Goal: Task Accomplishment & Management: Manage account settings

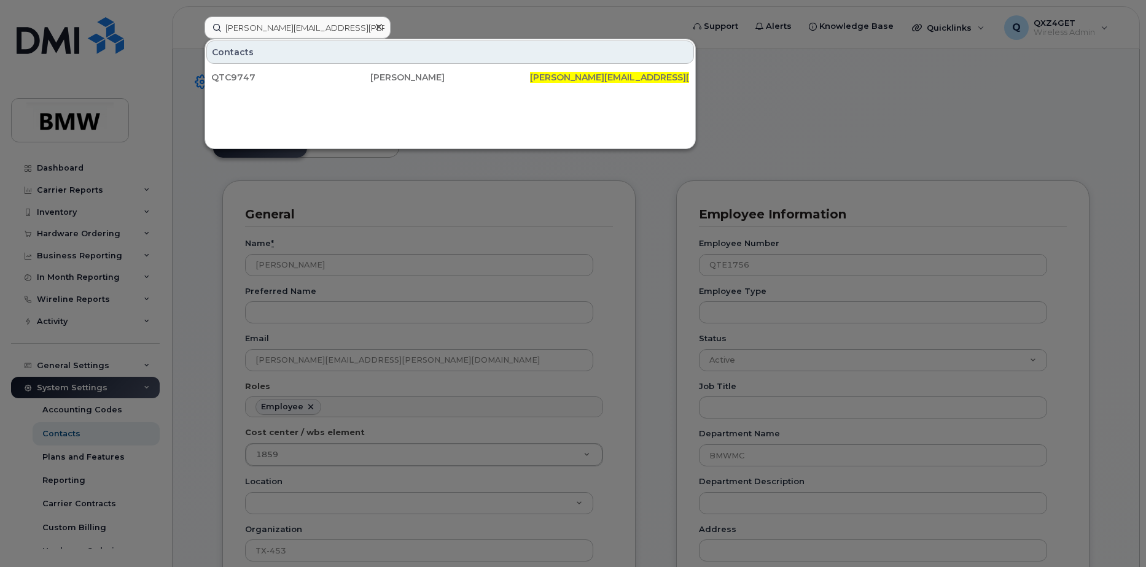
scroll to position [36, 0]
click at [55, 212] on div at bounding box center [573, 283] width 1146 height 567
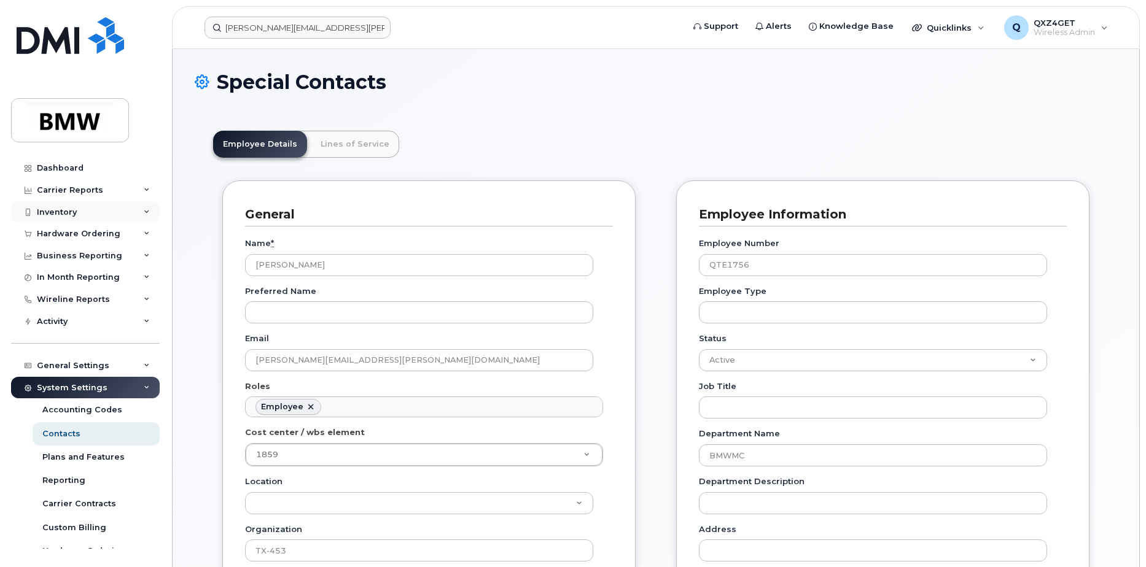
click at [57, 211] on div "Inventory" at bounding box center [57, 213] width 40 height 10
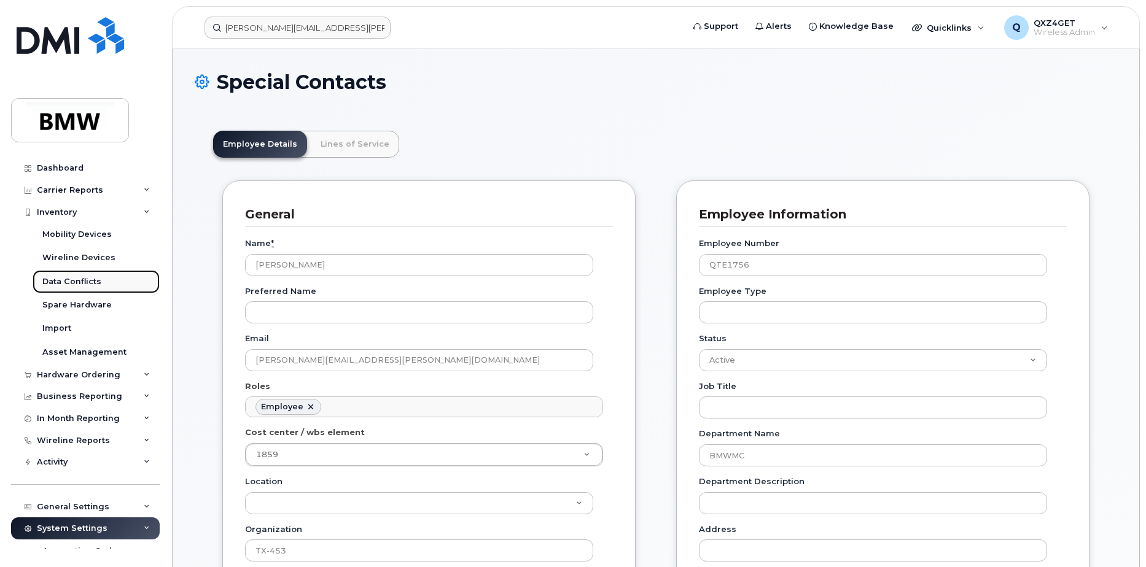
click at [66, 278] on div "Data Conflicts" at bounding box center [71, 281] width 59 height 11
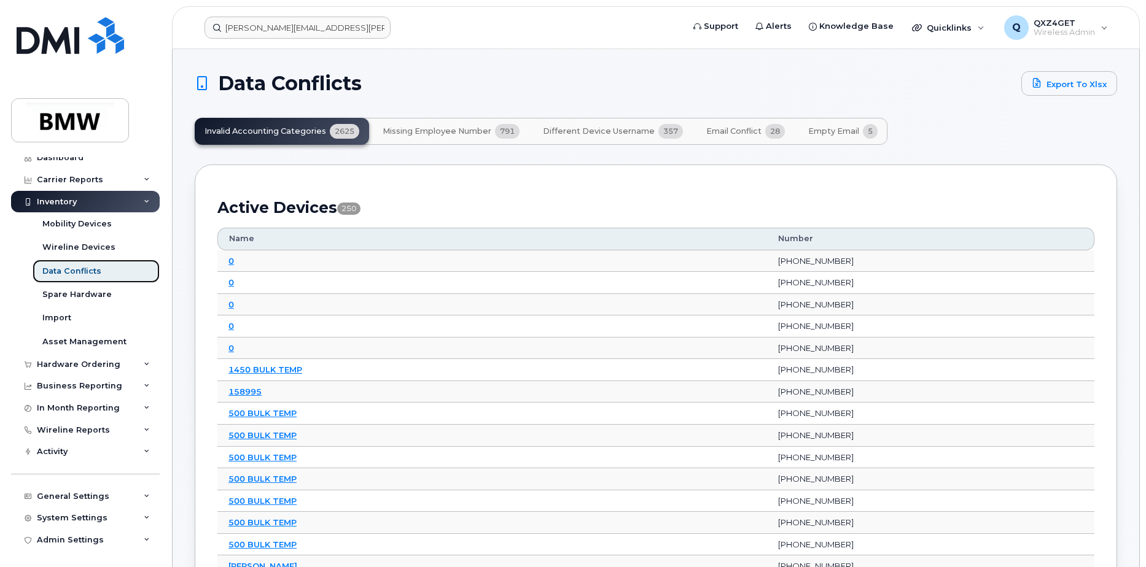
scroll to position [12, 0]
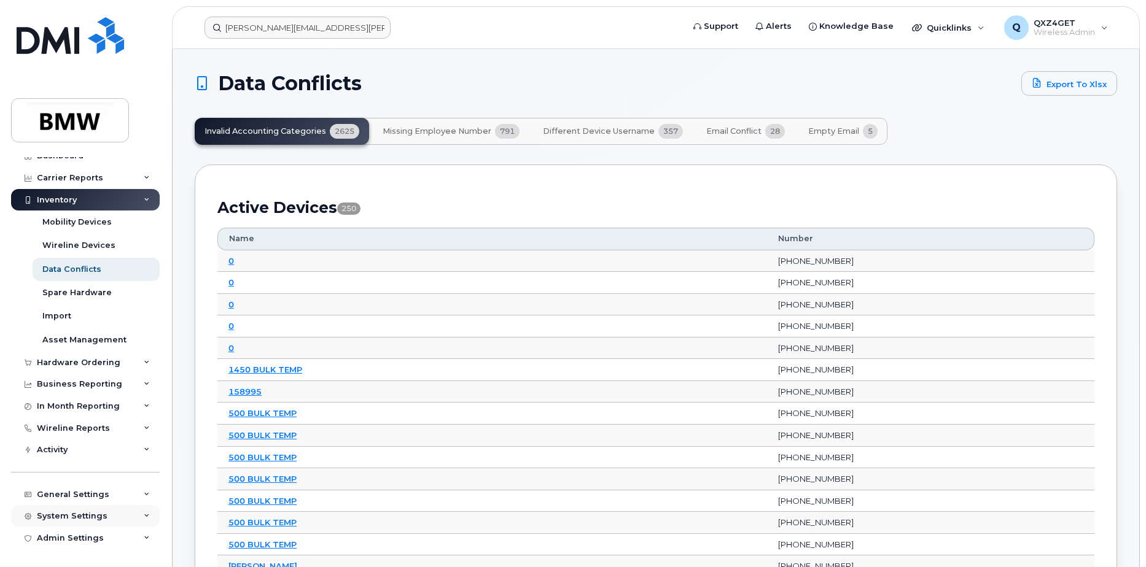
click at [70, 516] on div "System Settings" at bounding box center [72, 517] width 71 height 10
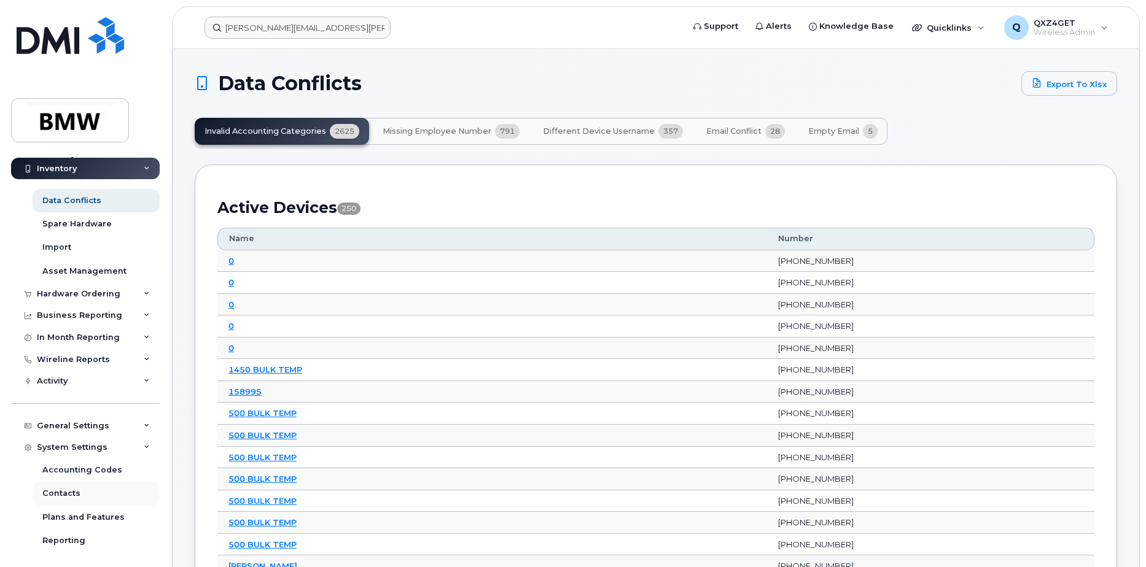
scroll to position [197, 0]
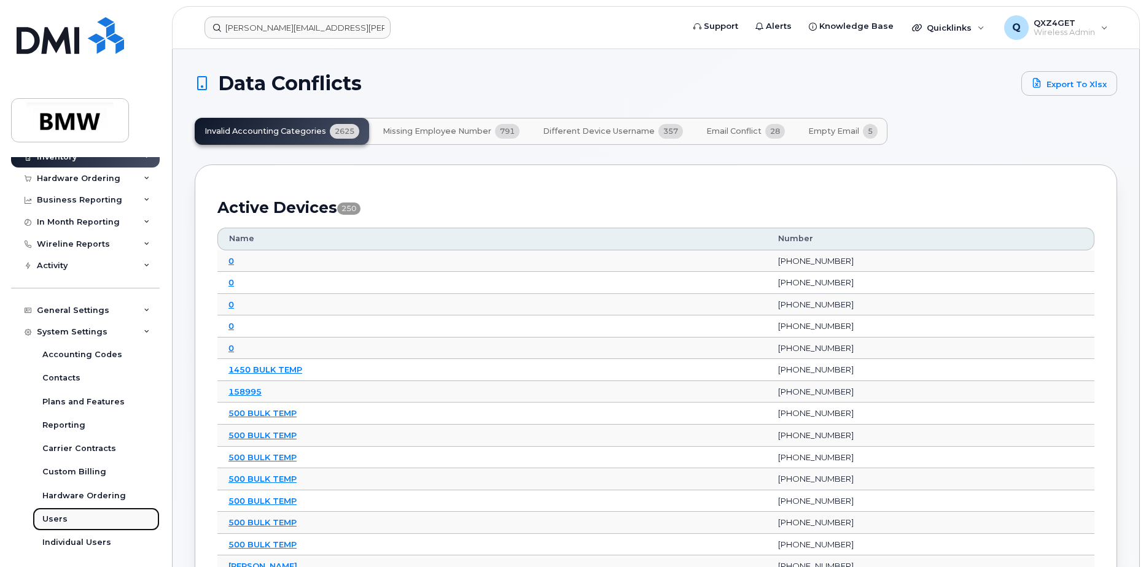
click at [59, 520] on div "Users" at bounding box center [54, 519] width 25 height 11
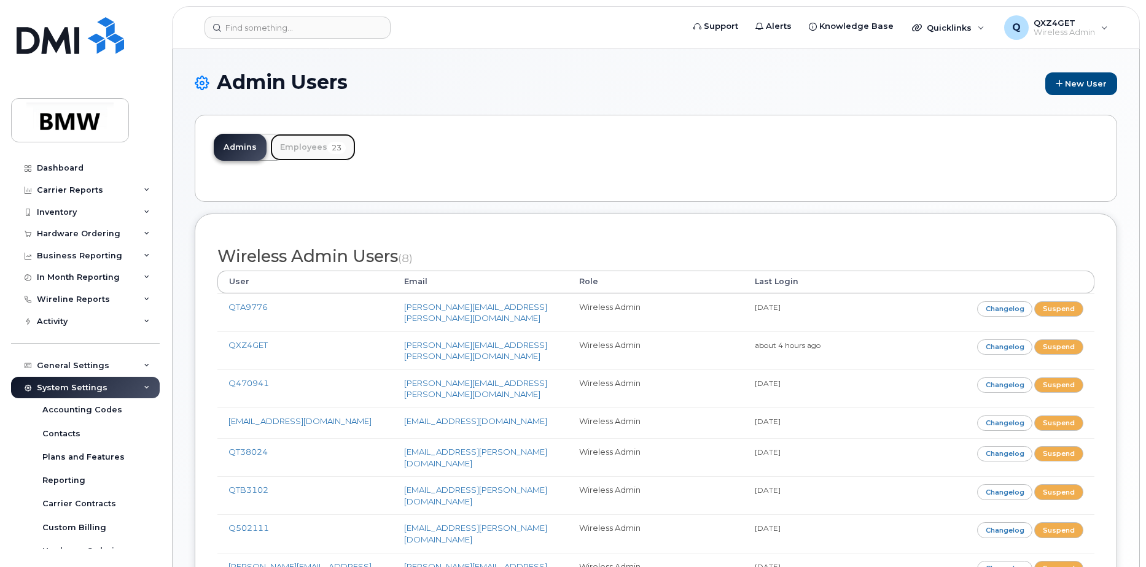
click at [318, 149] on link "Employees 23" at bounding box center [312, 147] width 85 height 27
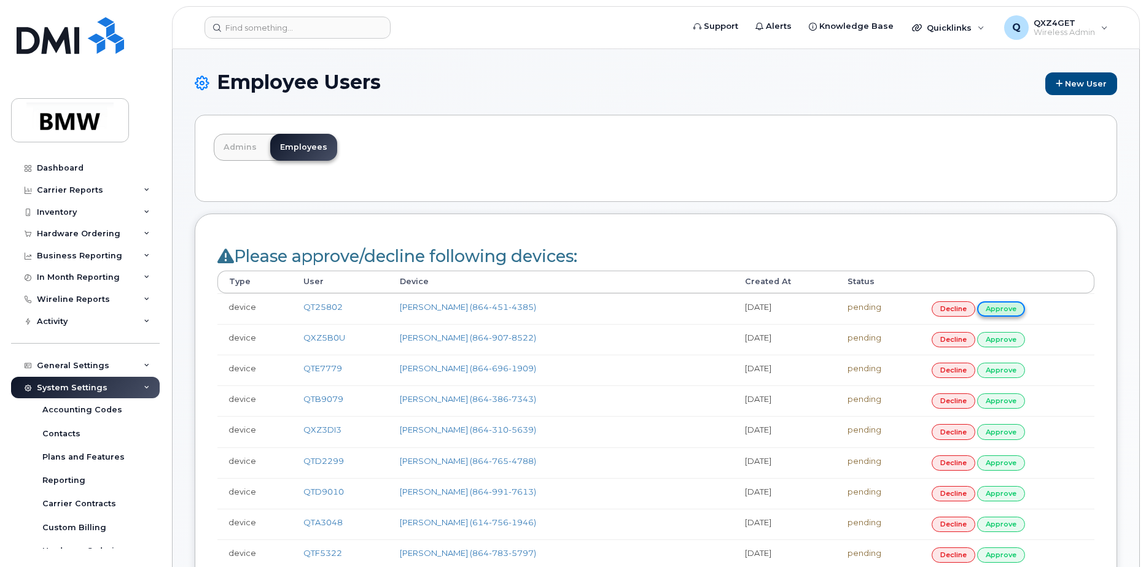
drag, startPoint x: 999, startPoint y: 306, endPoint x: 1018, endPoint y: 307, distance: 19.7
click at [999, 306] on link "approve" at bounding box center [1001, 309] width 48 height 15
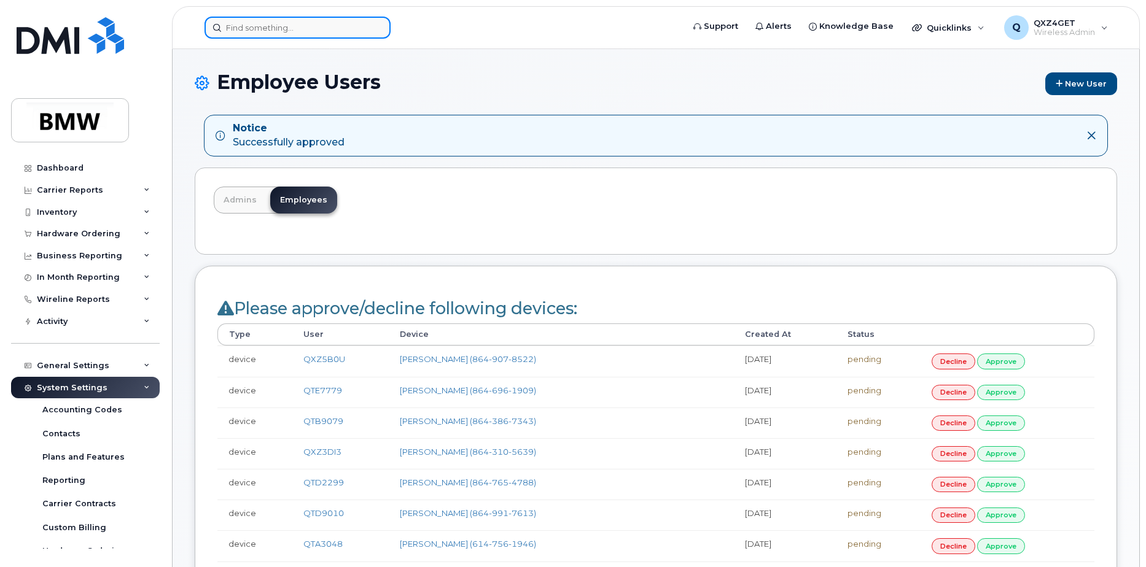
click at [264, 26] on input at bounding box center [298, 28] width 186 height 22
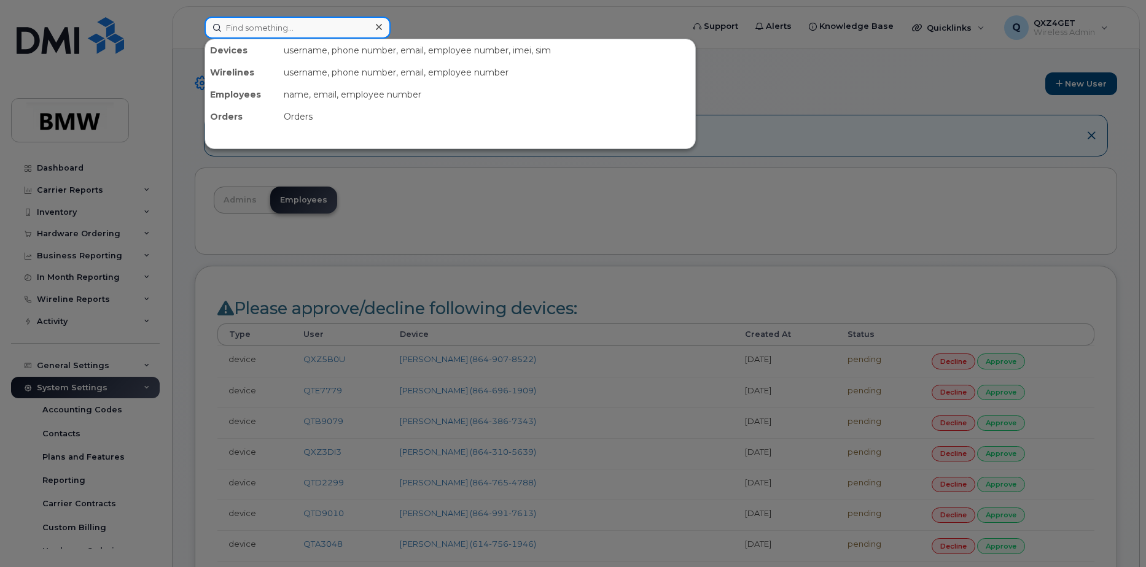
paste input "joshua.downey@bmwmc.com"
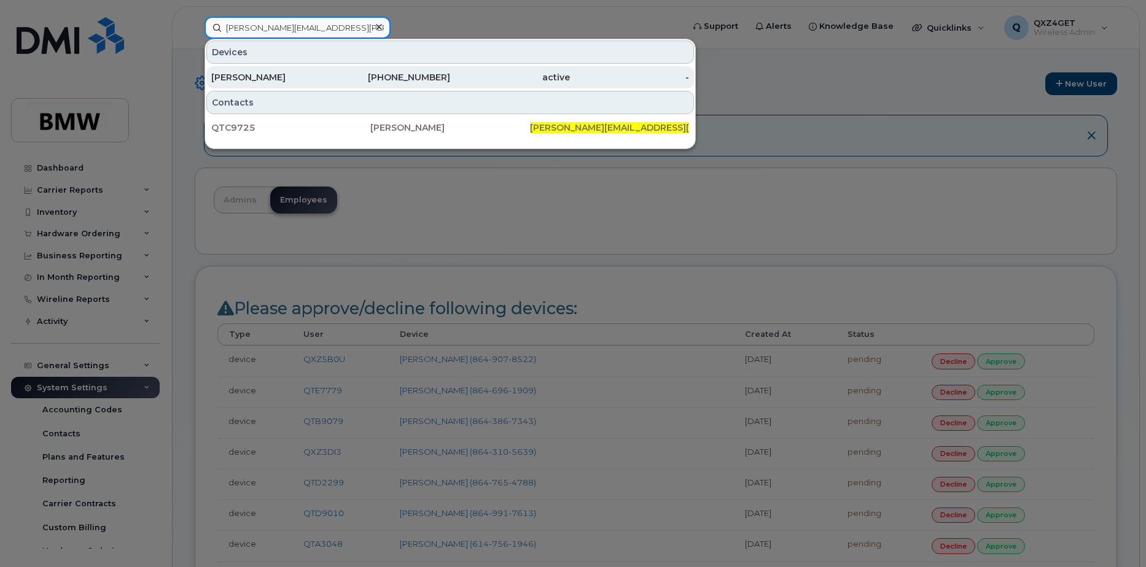
type input "joshua.downey@bmwmc.com"
click at [259, 77] on div "Joshua Downey" at bounding box center [271, 77] width 120 height 12
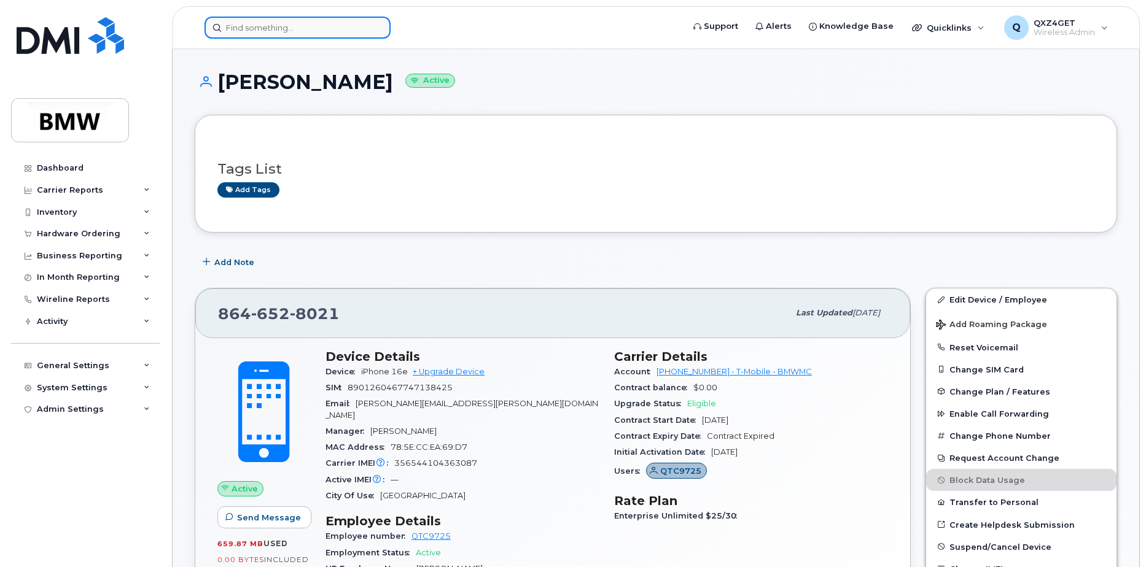
click at [262, 29] on input at bounding box center [298, 28] width 186 height 22
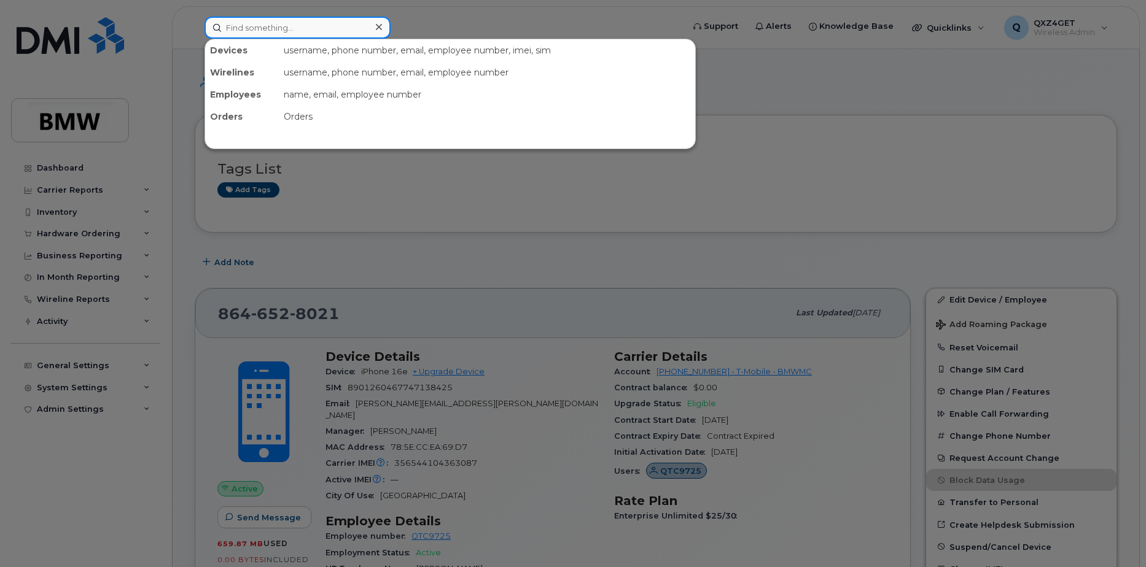
paste input "alexander.kd.kull@bmwmc.com"
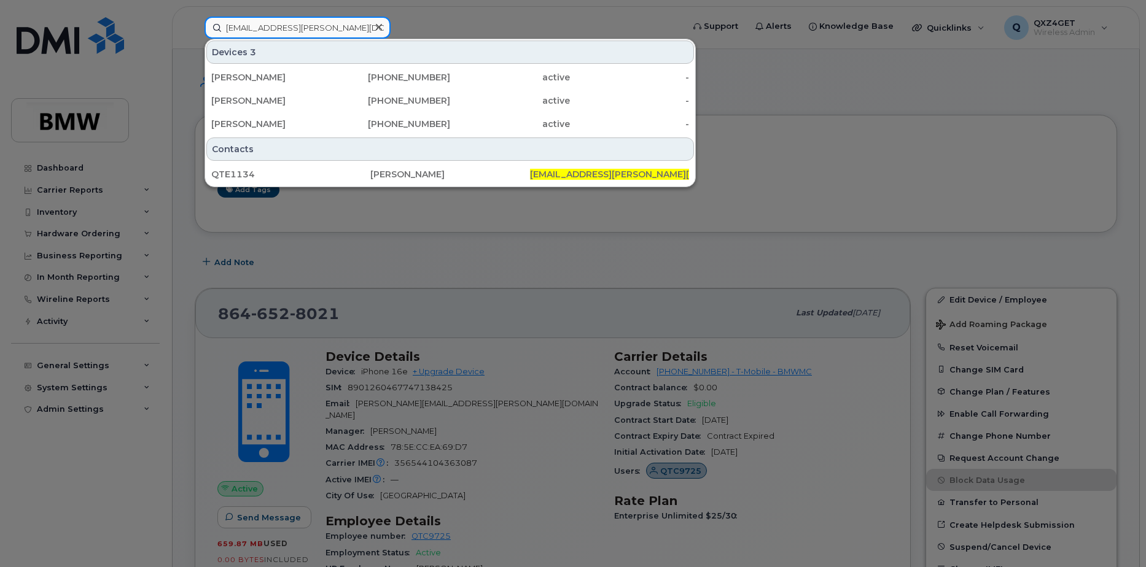
type input "alexander.kd.kull@bmwmc.com"
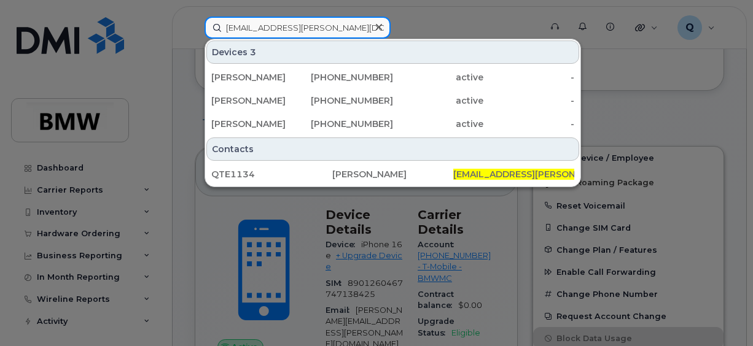
scroll to position [123, 0]
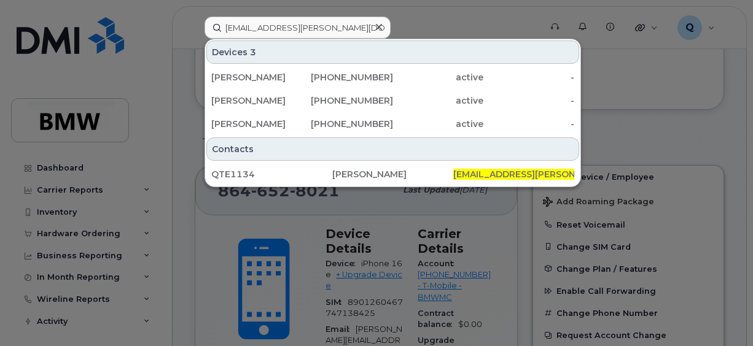
click at [68, 316] on div at bounding box center [376, 173] width 753 height 346
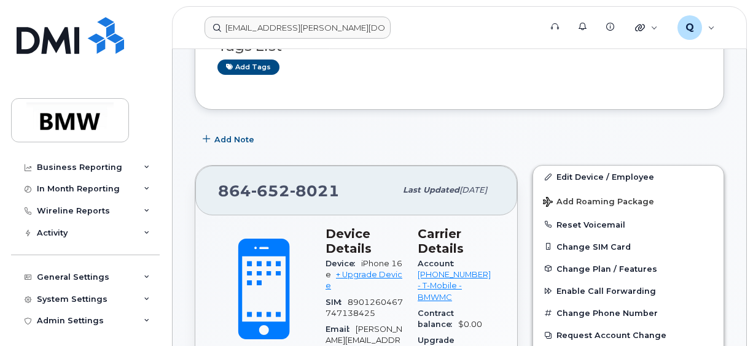
scroll to position [92, 0]
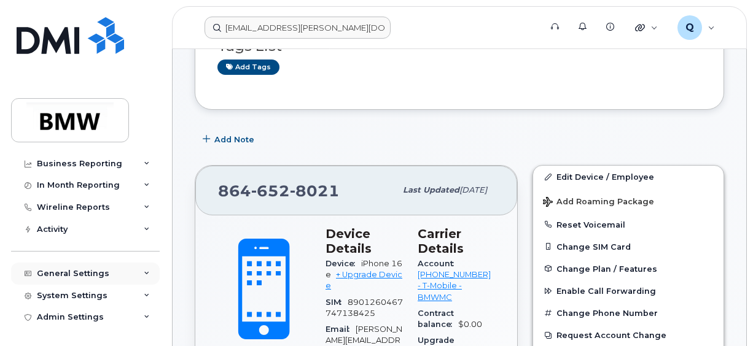
click at [72, 272] on div "General Settings" at bounding box center [73, 274] width 72 height 10
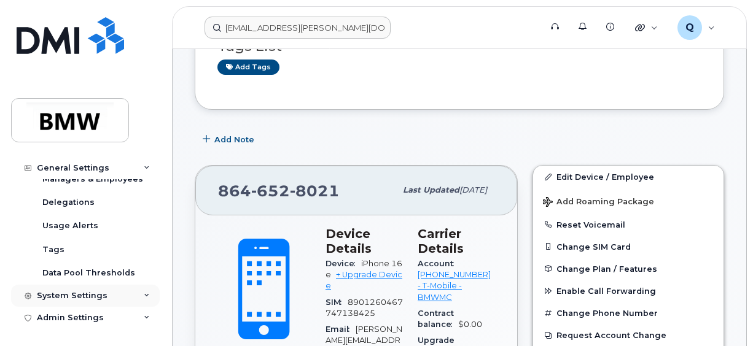
click at [64, 291] on div "System Settings" at bounding box center [72, 296] width 71 height 10
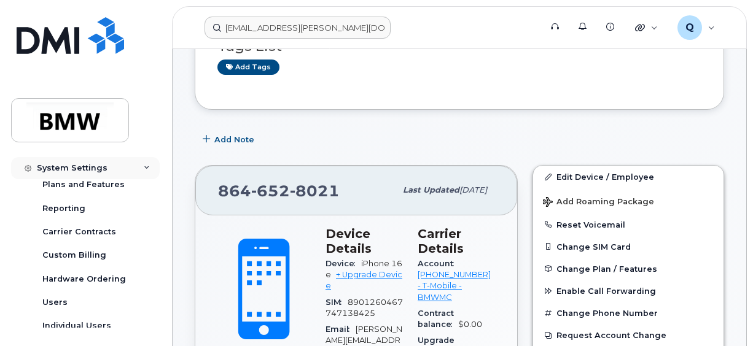
scroll to position [488, 0]
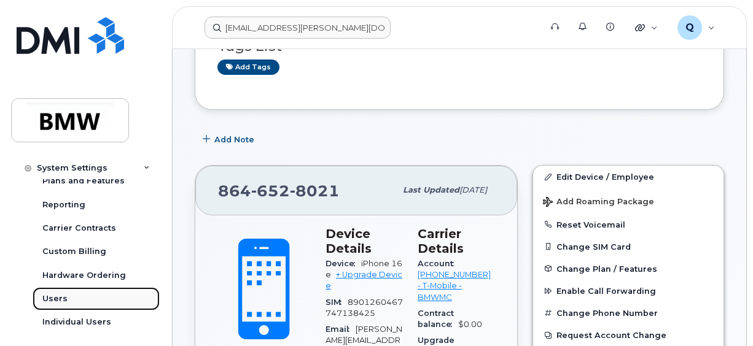
click at [60, 298] on div "Users" at bounding box center [54, 299] width 25 height 11
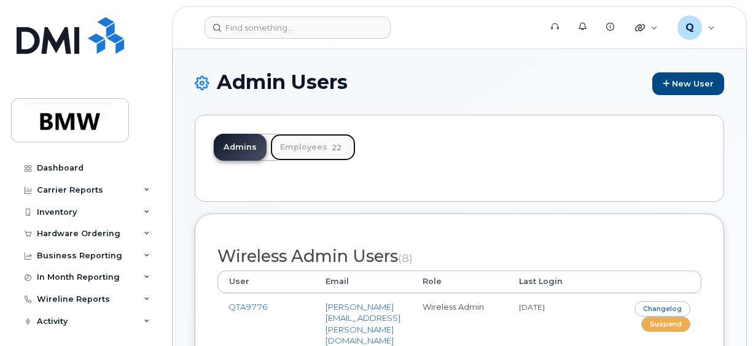
click at [308, 140] on link "Employees 22" at bounding box center [312, 147] width 85 height 27
click at [303, 149] on link "Employees 22" at bounding box center [312, 147] width 85 height 27
click at [311, 143] on link "Employees 22" at bounding box center [312, 147] width 85 height 27
click at [290, 144] on link "Employees 22" at bounding box center [312, 147] width 85 height 27
click at [299, 146] on link "Employees 22" at bounding box center [312, 147] width 85 height 27
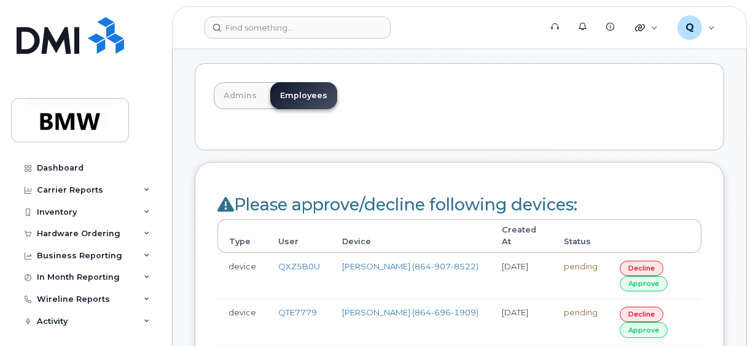
scroll to position [123, 0]
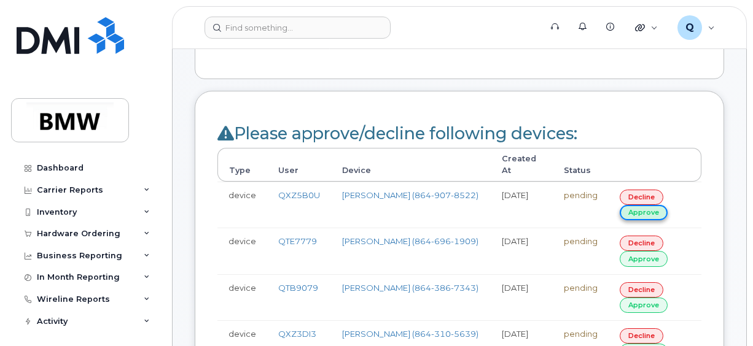
click at [641, 205] on link "approve" at bounding box center [644, 212] width 48 height 15
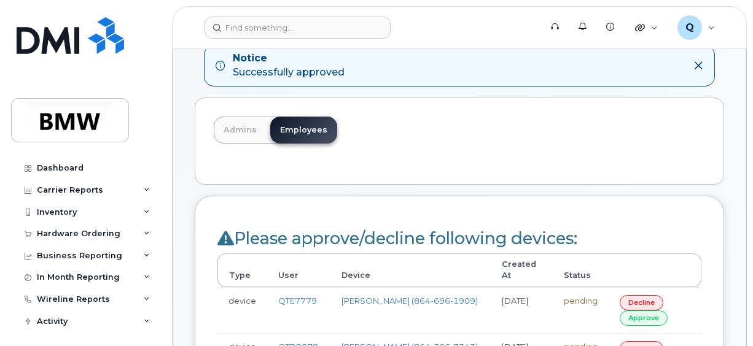
scroll to position [184, 0]
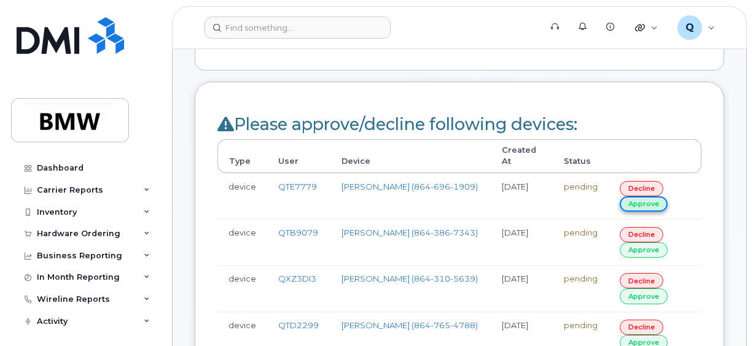
click at [635, 197] on link "approve" at bounding box center [644, 204] width 48 height 15
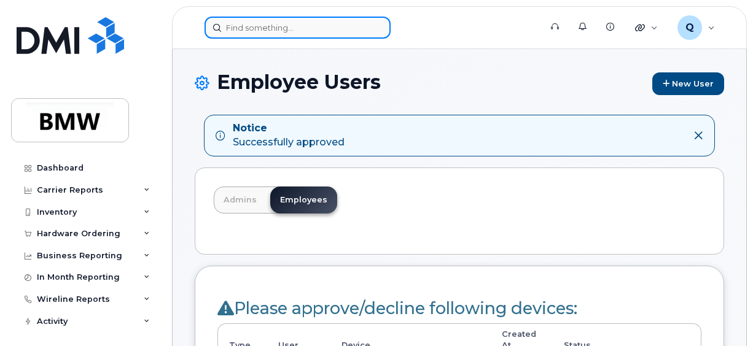
click at [310, 21] on input at bounding box center [298, 28] width 186 height 22
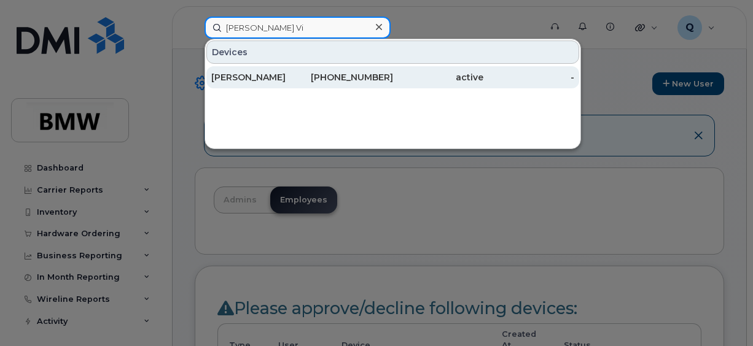
type input "Forrester Vi"
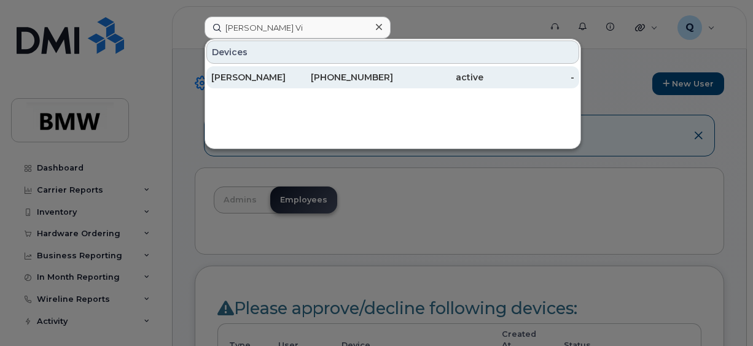
click at [244, 75] on div "Leigh Forrester" at bounding box center [256, 77] width 91 height 12
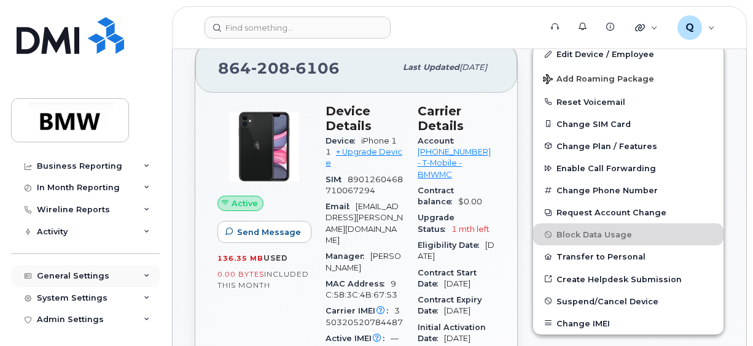
scroll to position [92, 0]
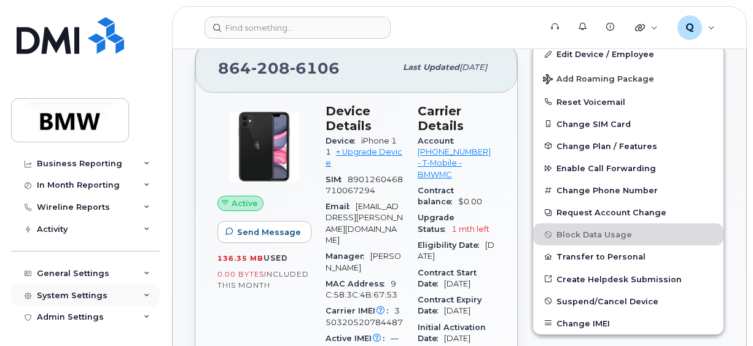
click at [56, 295] on div "System Settings" at bounding box center [72, 296] width 71 height 10
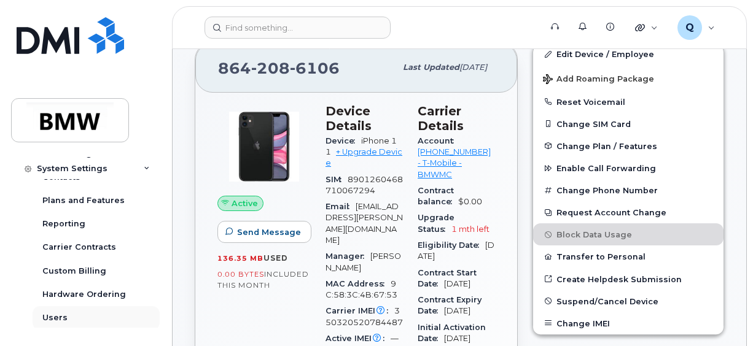
scroll to position [276, 0]
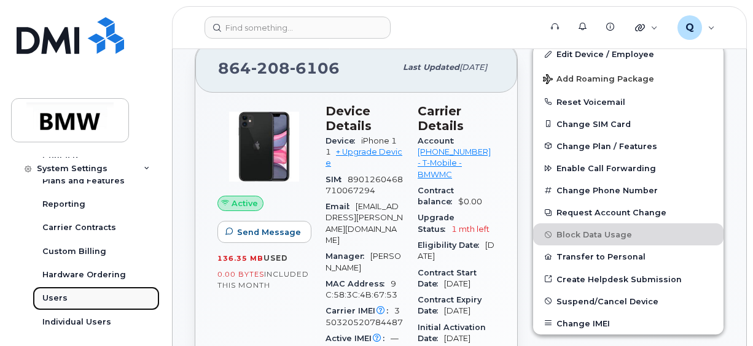
click at [56, 298] on div "Users" at bounding box center [54, 298] width 25 height 11
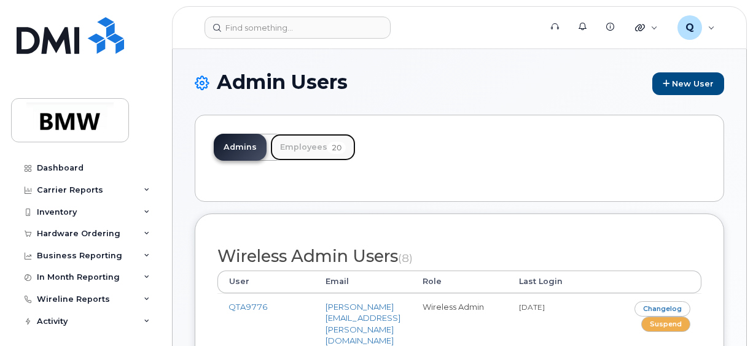
click at [305, 145] on link "Employees 20" at bounding box center [312, 147] width 85 height 27
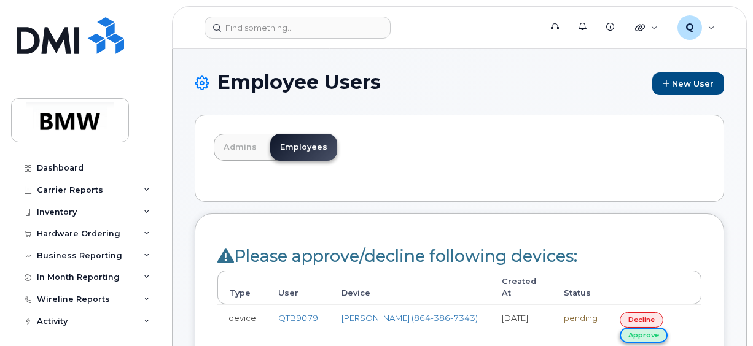
click at [646, 328] on link "approve" at bounding box center [644, 335] width 48 height 15
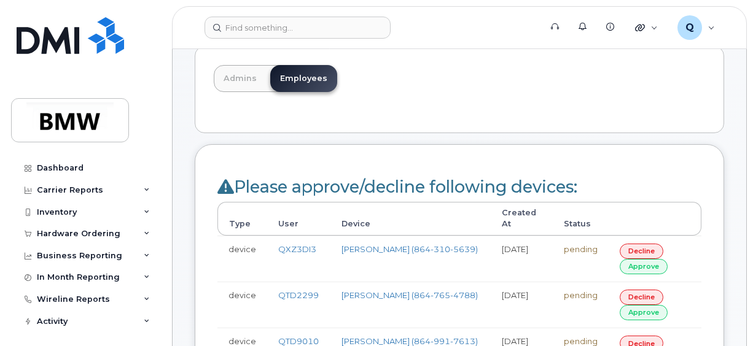
scroll to position [184, 0]
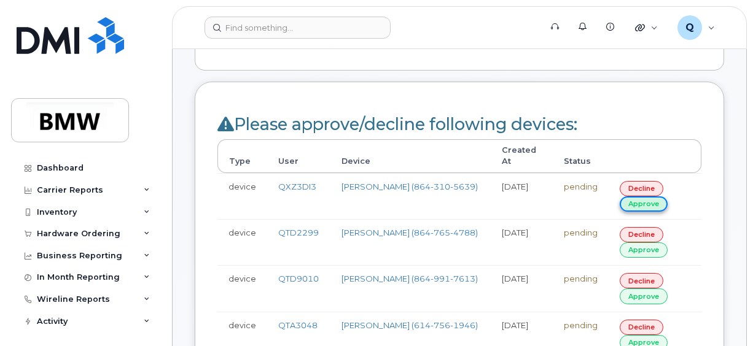
click at [641, 197] on link "approve" at bounding box center [644, 204] width 48 height 15
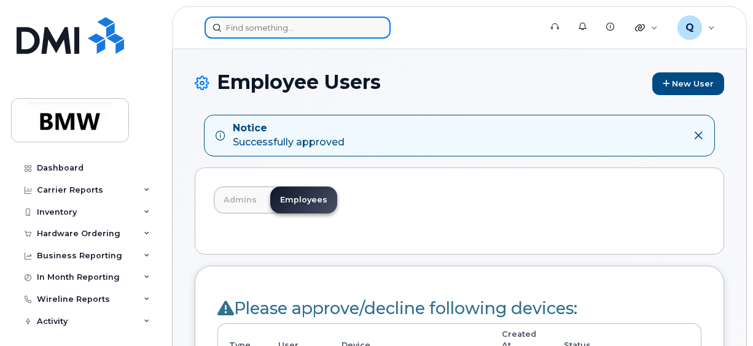
click at [284, 31] on input at bounding box center [298, 28] width 186 height 22
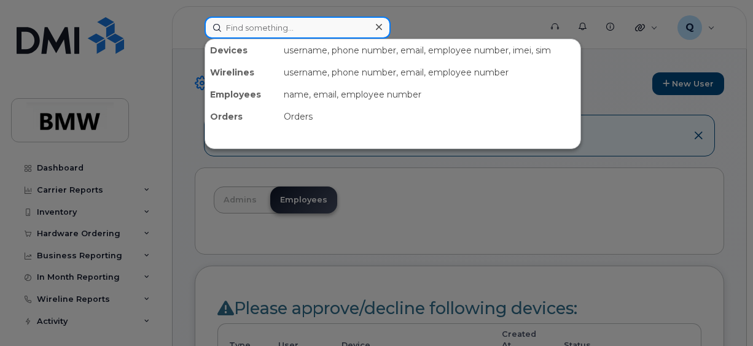
click at [285, 29] on input at bounding box center [298, 28] width 186 height 22
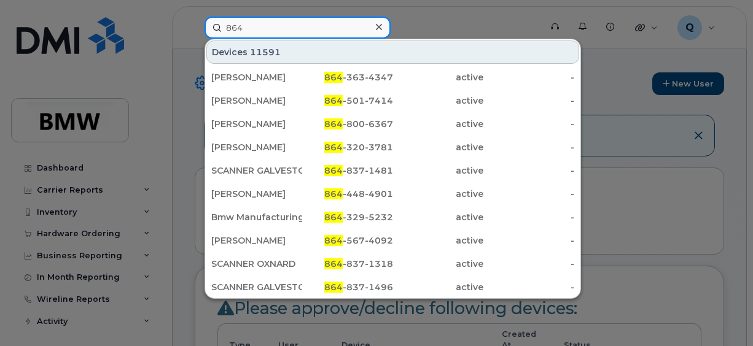
click at [257, 29] on input "864" at bounding box center [298, 28] width 186 height 22
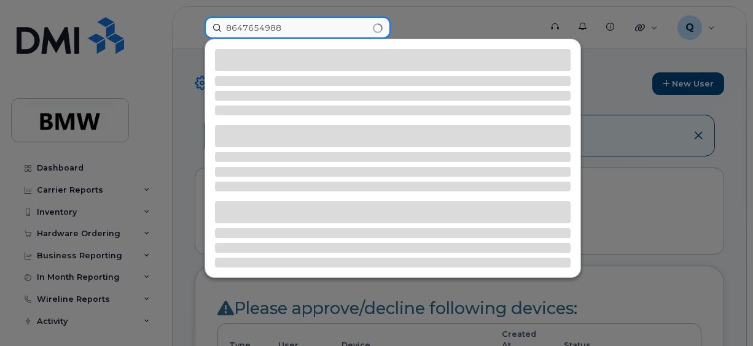
type input "8647654988"
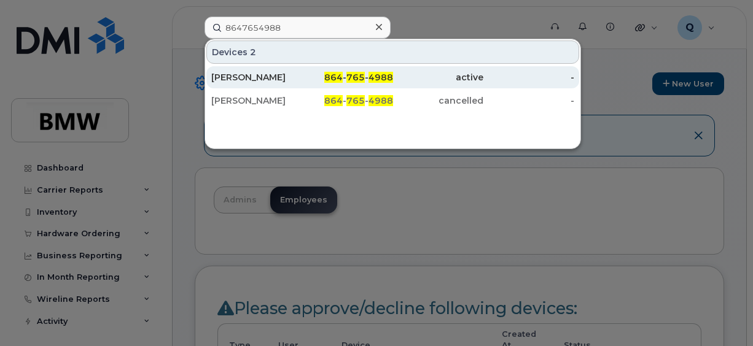
click at [350, 74] on span "765" at bounding box center [355, 77] width 18 height 11
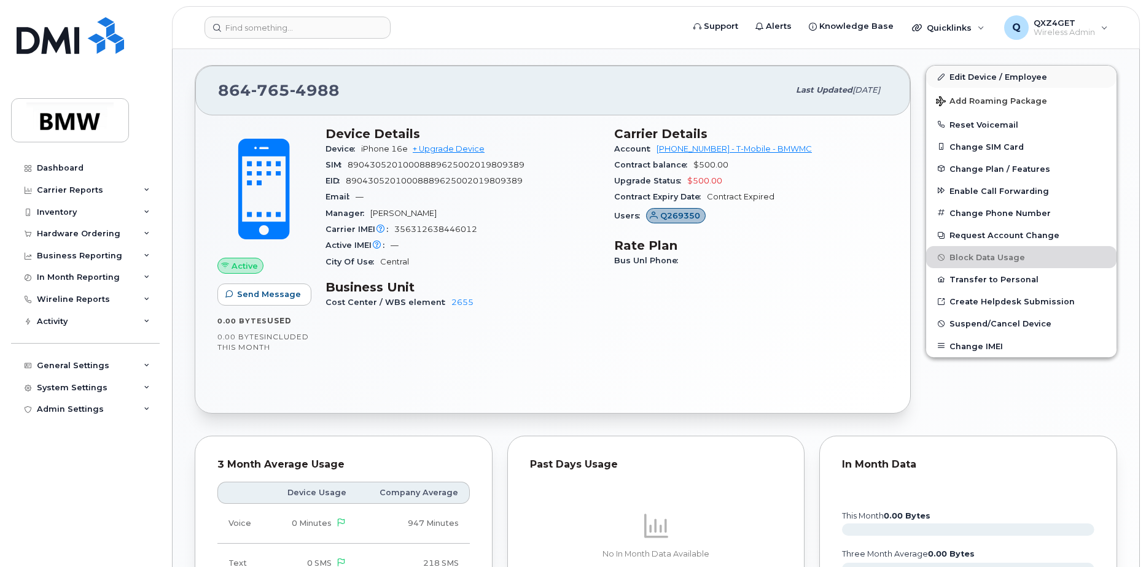
scroll to position [246, 0]
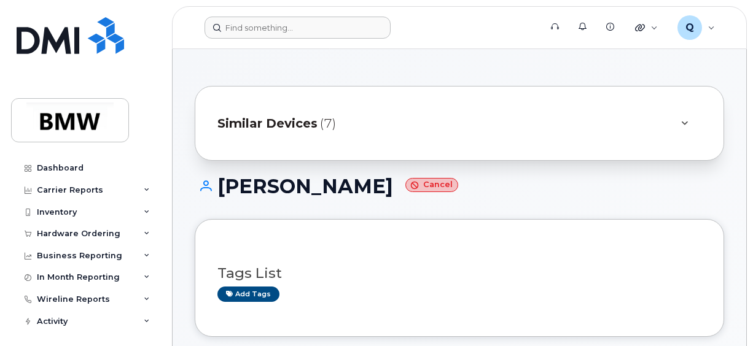
scroll to position [307, 0]
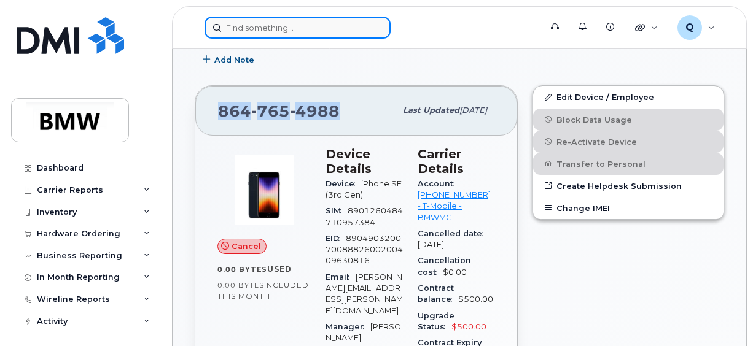
click at [345, 24] on input at bounding box center [298, 28] width 186 height 22
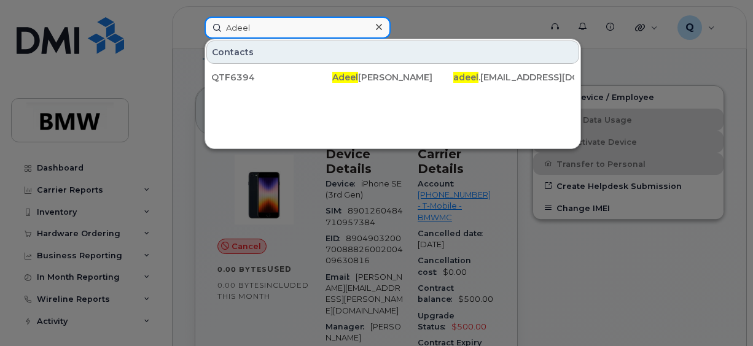
drag, startPoint x: 261, startPoint y: 21, endPoint x: 254, endPoint y: 25, distance: 8.0
click at [261, 21] on input "Adeel" at bounding box center [298, 28] width 186 height 22
drag, startPoint x: 251, startPoint y: 26, endPoint x: 195, endPoint y: 18, distance: 56.4
click at [195, 18] on div "Adeel Contacts QTF6394 Adeel Sikandar adeel .sikandar@partner.bmwgroup.com" at bounding box center [369, 28] width 348 height 22
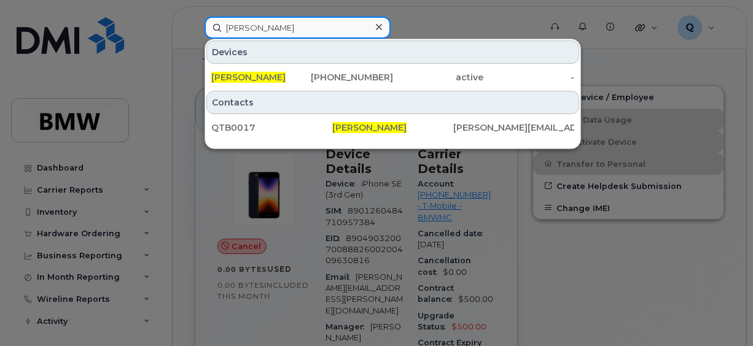
type input "matt jones"
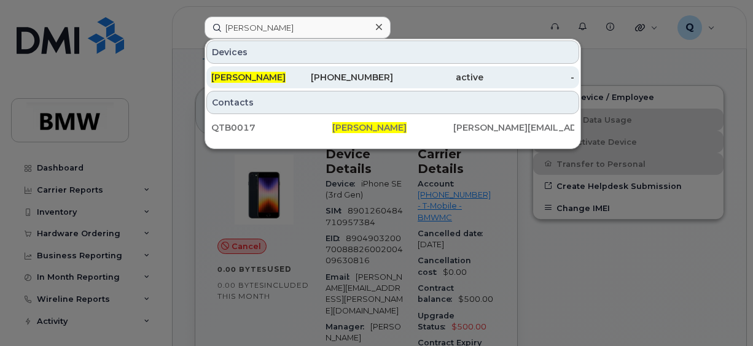
click at [359, 80] on div "864-788-2515" at bounding box center [347, 77] width 91 height 12
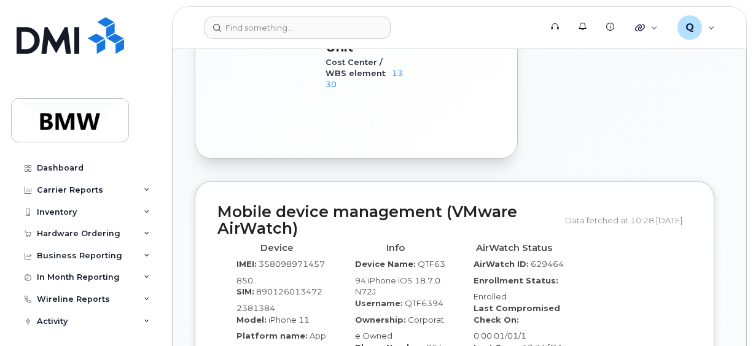
scroll to position [910, 0]
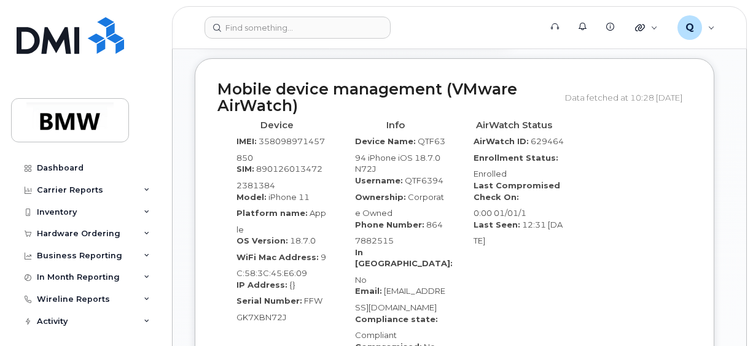
drag, startPoint x: 384, startPoint y: 200, endPoint x: 424, endPoint y: 224, distance: 47.1
click at [424, 286] on div "Email: [EMAIL_ADDRESS][DOMAIN_NAME]" at bounding box center [395, 300] width 100 height 28
copy span "Adeel.Sikandar@partner.bmwgroup.com"
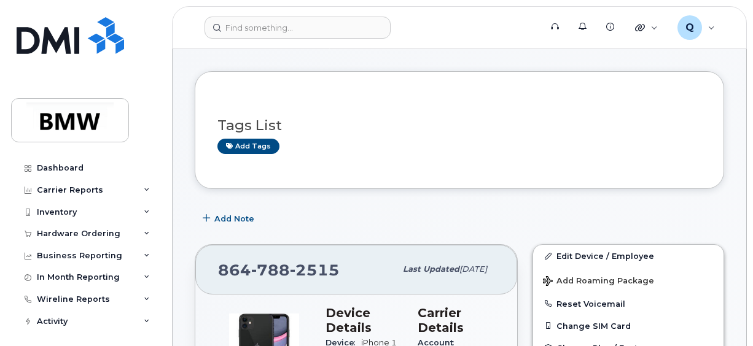
scroll to position [0, 0]
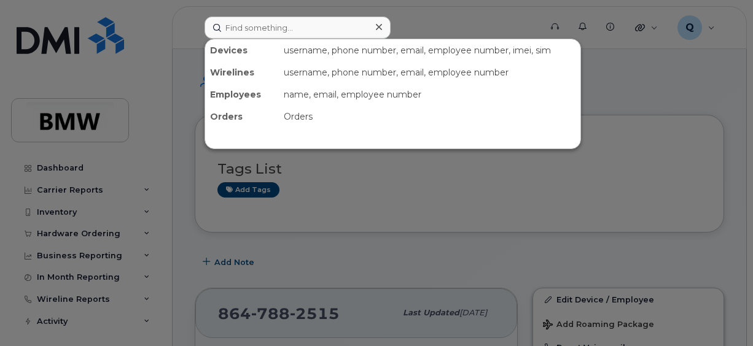
drag, startPoint x: 275, startPoint y: 25, endPoint x: 658, endPoint y: 207, distance: 424.1
click at [658, 207] on div at bounding box center [376, 173] width 753 height 346
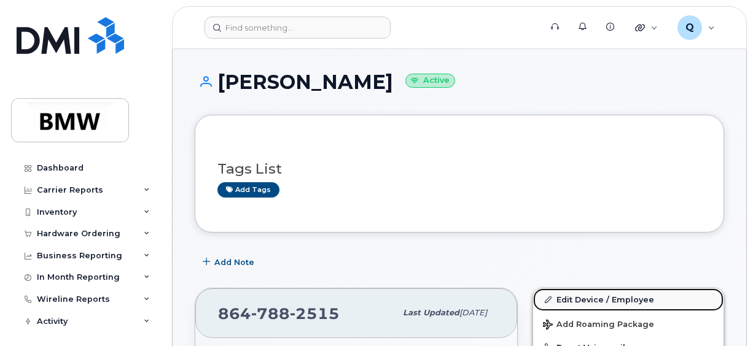
click at [633, 302] on link "Edit Device / Employee" at bounding box center [628, 300] width 190 height 22
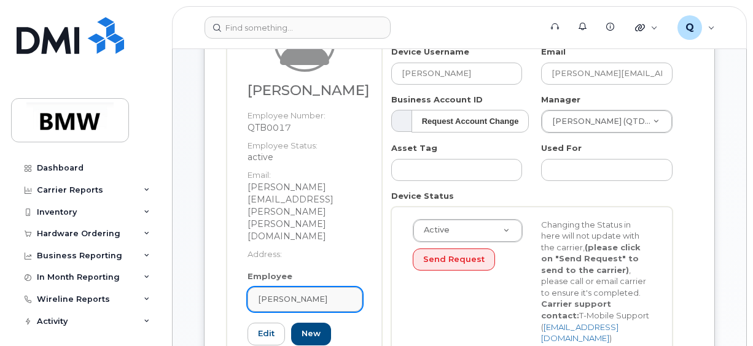
scroll to position [184, 0]
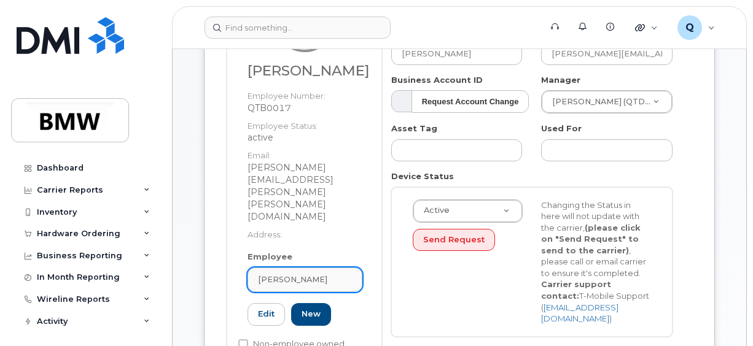
click at [306, 268] on link "[PERSON_NAME]" at bounding box center [304, 280] width 115 height 25
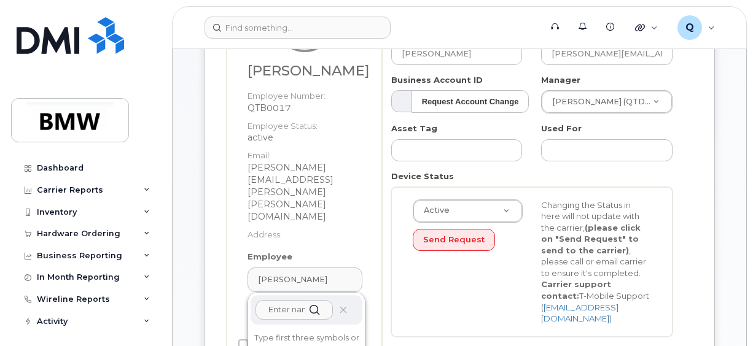
paste input "[EMAIL_ADDRESS][DOMAIN_NAME]"
type input "[EMAIL_ADDRESS][DOMAIN_NAME]"
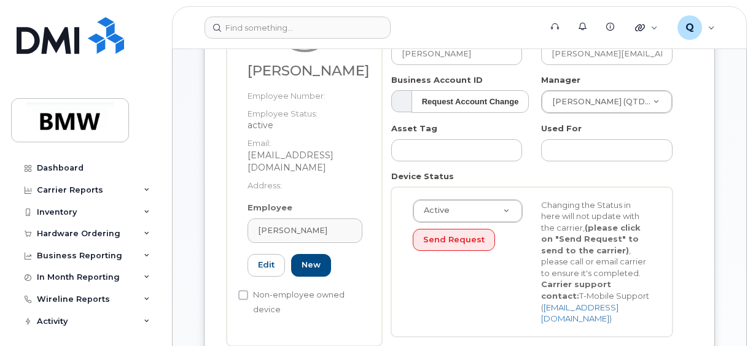
type input "QTF6394"
type input "[PERSON_NAME]"
type input "[EMAIL_ADDRESS][DOMAIN_NAME]"
type input "14966712"
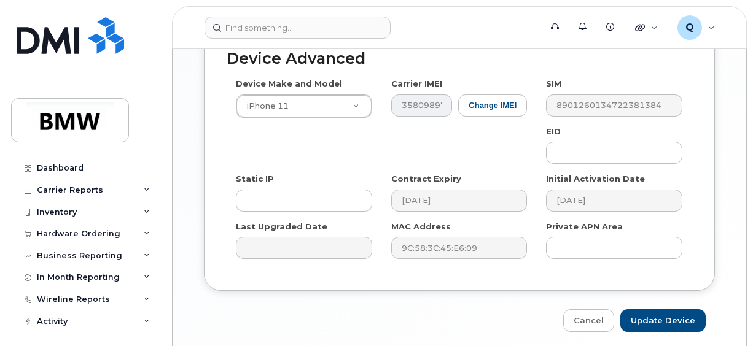
scroll to position [799, 0]
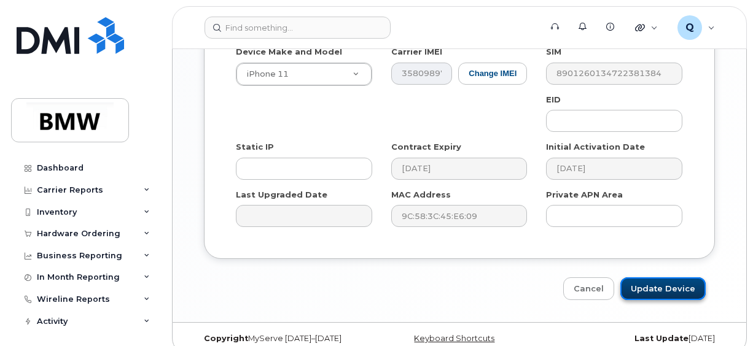
click at [654, 278] on input "Update Device" at bounding box center [662, 289] width 85 height 23
type input "Saving..."
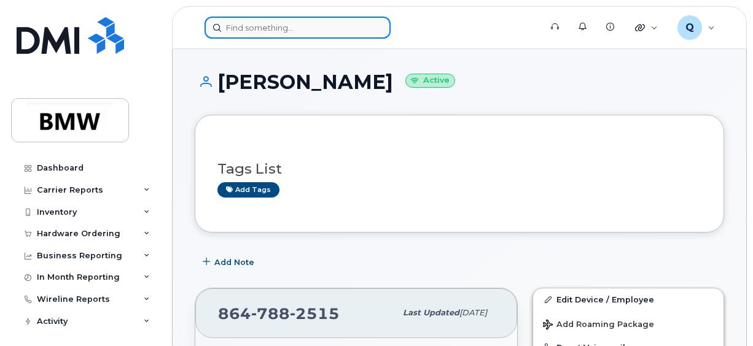
click at [249, 27] on input at bounding box center [298, 28] width 186 height 22
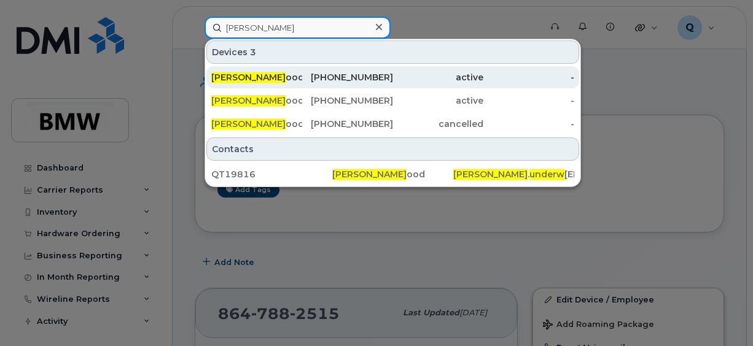
type input "[PERSON_NAME]"
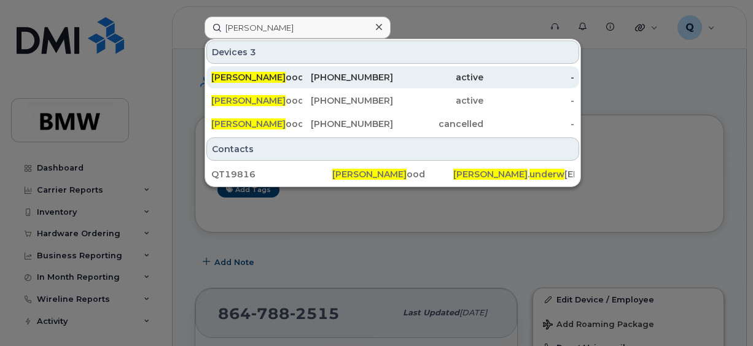
click at [251, 76] on span "[PERSON_NAME]" at bounding box center [248, 77] width 74 height 11
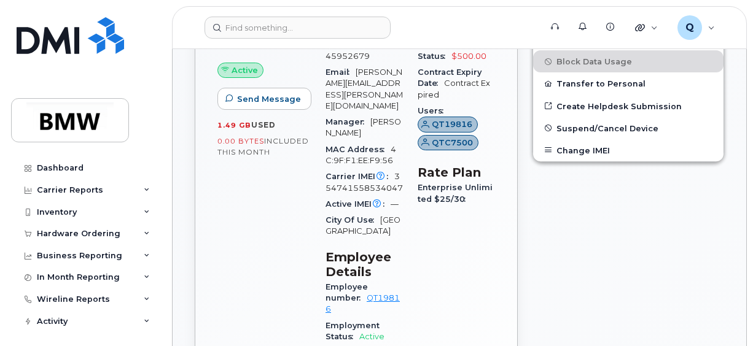
scroll to position [462, 0]
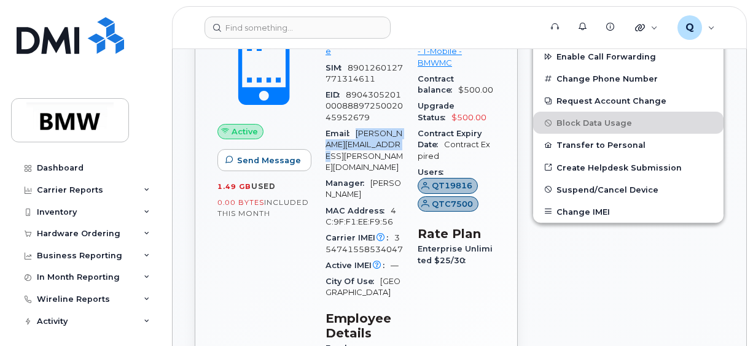
drag, startPoint x: 358, startPoint y: 130, endPoint x: 392, endPoint y: 156, distance: 42.5
click at [392, 156] on div "Email bobby.underwood@bmwmc.com" at bounding box center [363, 151] width 77 height 50
copy span "bobby.underwood@bmwmc.com"
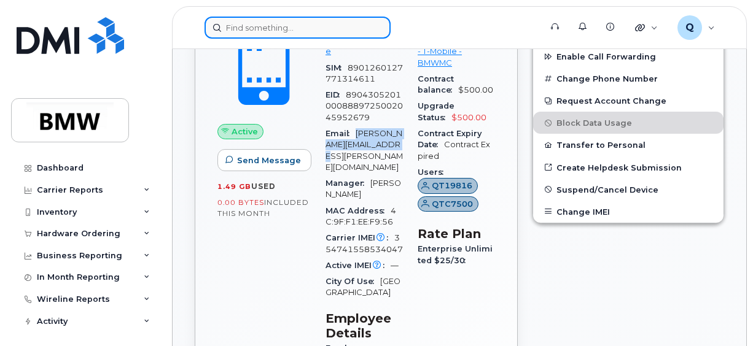
click at [303, 20] on input at bounding box center [298, 28] width 186 height 22
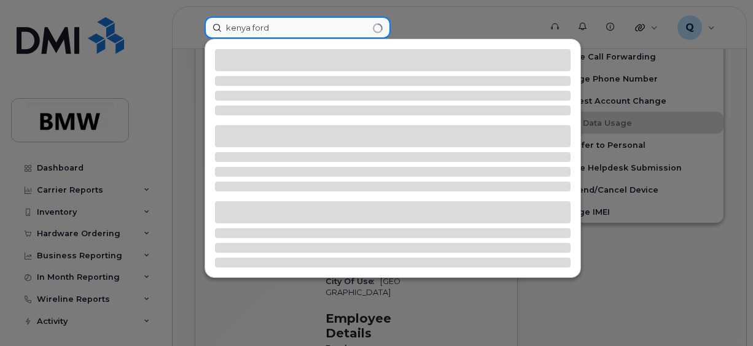
type input "kenya ford"
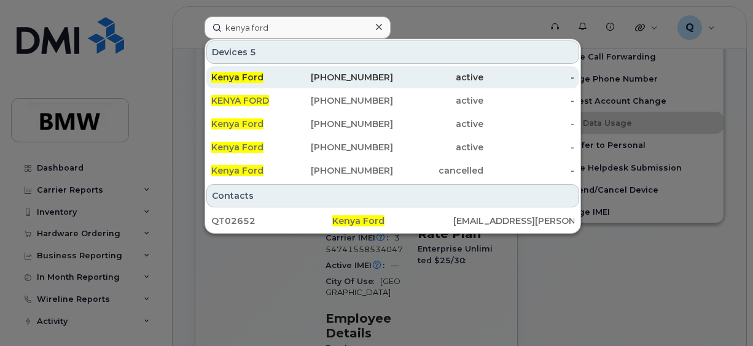
click at [252, 77] on span "Kenya Ford" at bounding box center [237, 77] width 52 height 11
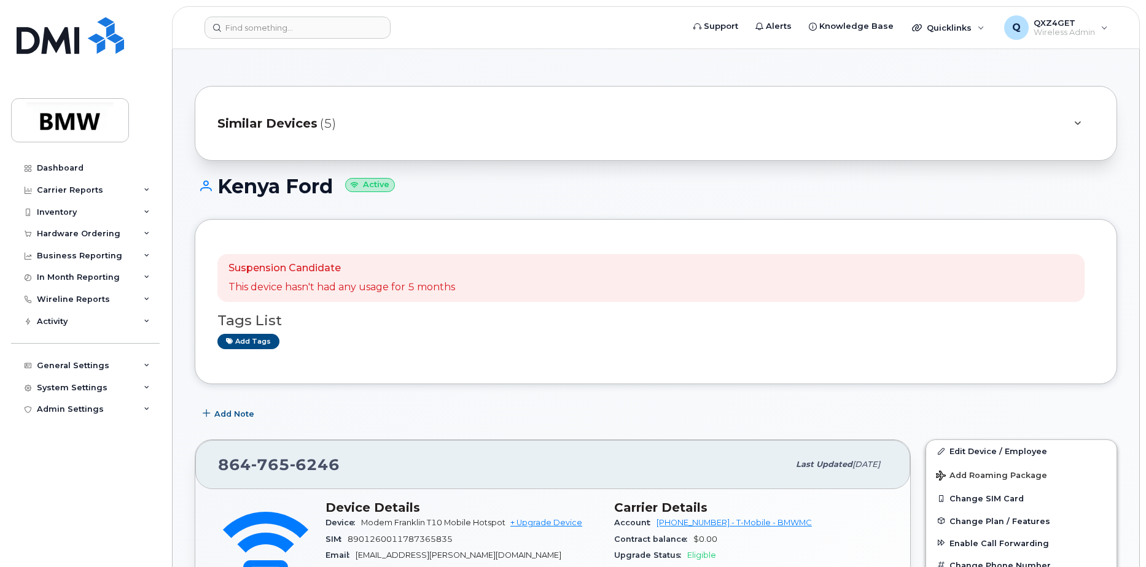
click at [317, 135] on div "Similar Devices (5)" at bounding box center [638, 123] width 843 height 29
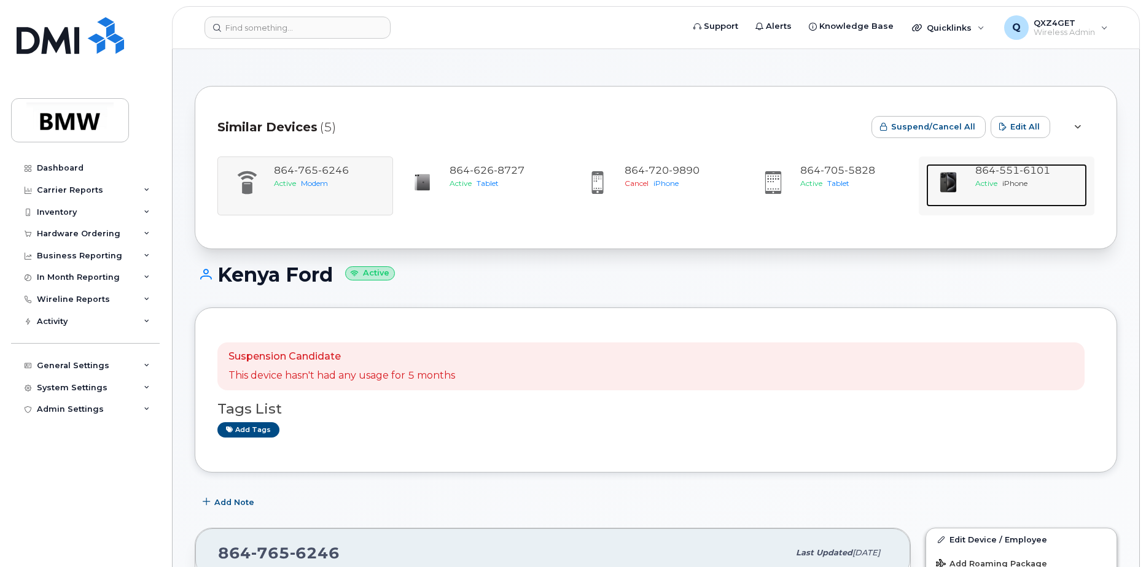
click at [752, 171] on span "[PHONE_NUMBER]" at bounding box center [1012, 171] width 75 height 12
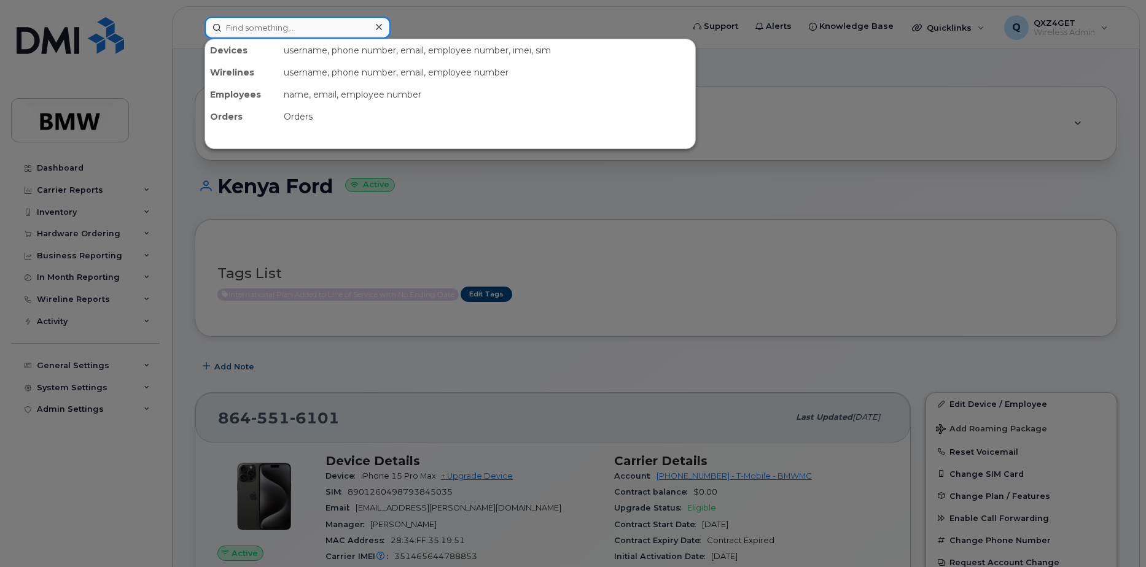
click at [262, 29] on input at bounding box center [298, 28] width 186 height 22
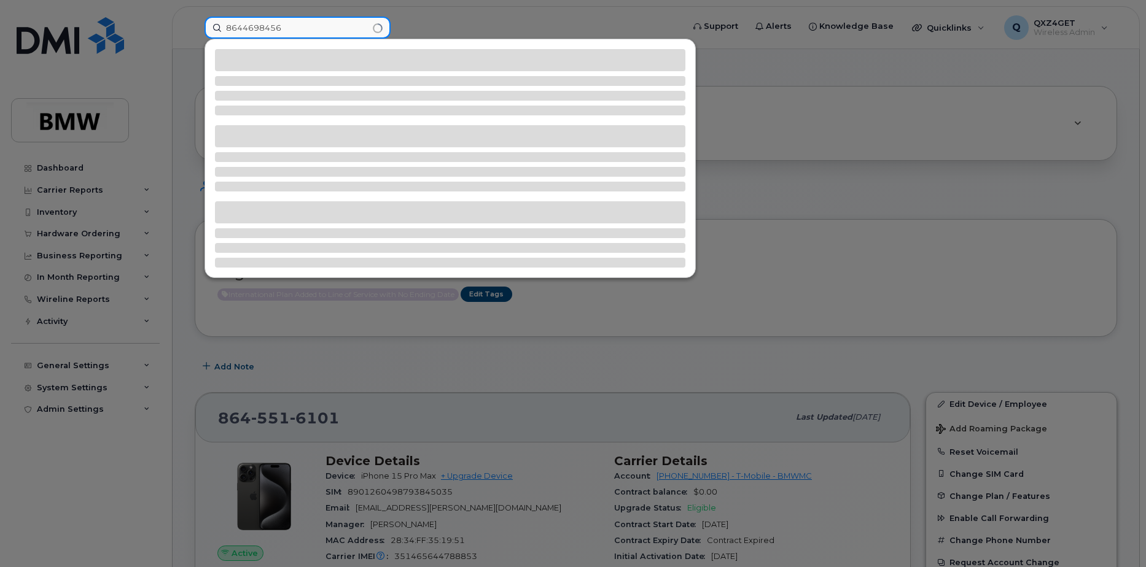
type input "8644698456"
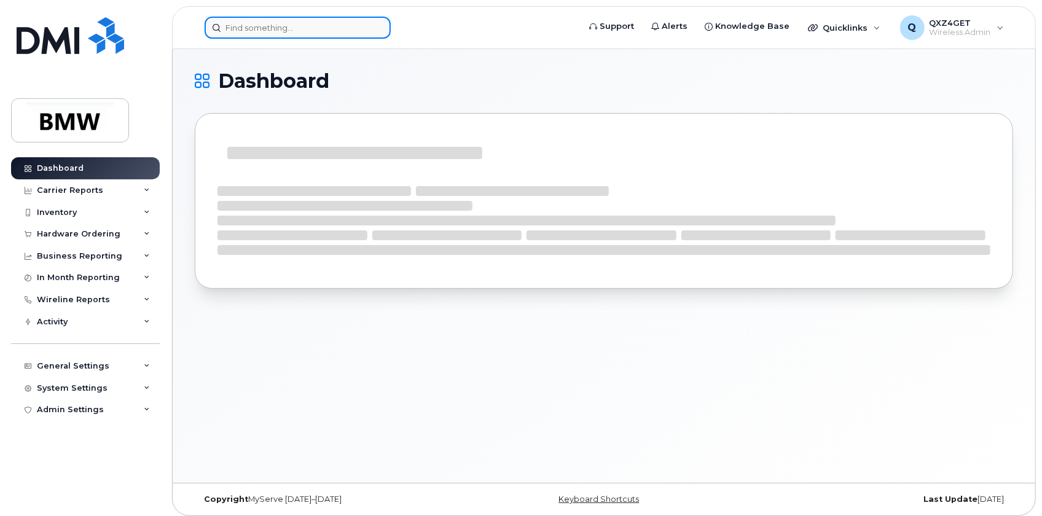
click at [232, 26] on input at bounding box center [298, 28] width 186 height 22
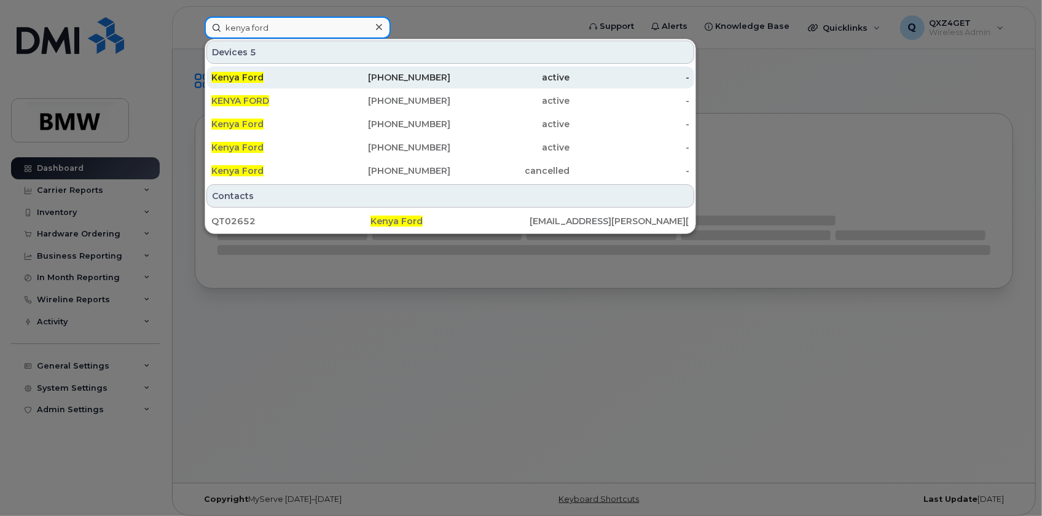
type input "kenya ford"
click at [221, 68] on div "Kenya Ford" at bounding box center [271, 77] width 120 height 22
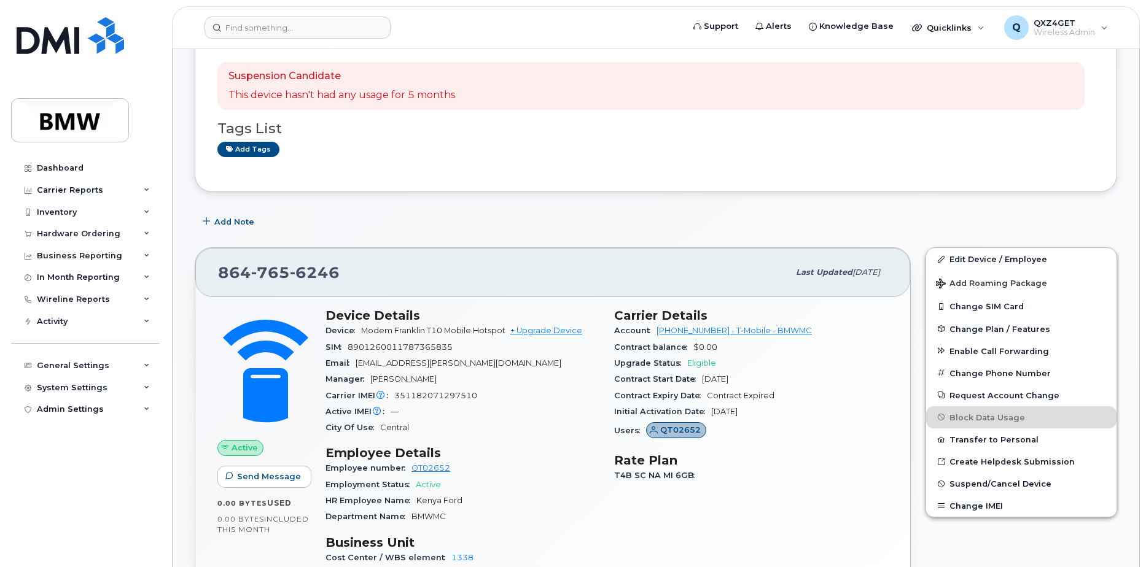
scroll to position [246, 0]
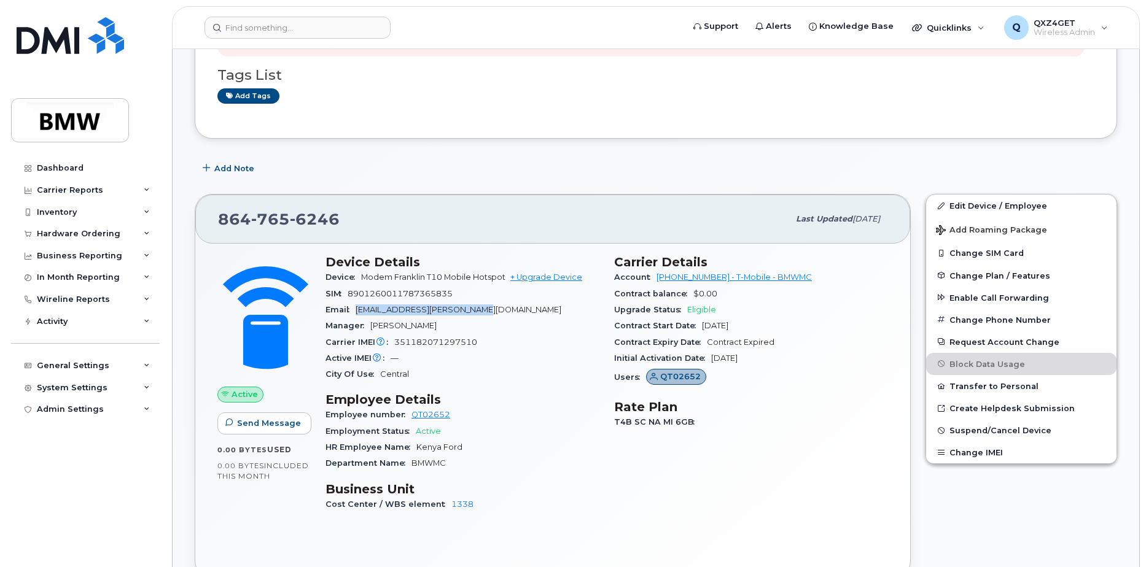
drag, startPoint x: 496, startPoint y: 311, endPoint x: 356, endPoint y: 313, distance: 140.6
click at [356, 313] on div "Email [EMAIL_ADDRESS][PERSON_NAME][DOMAIN_NAME]" at bounding box center [462, 310] width 274 height 16
copy span "[EMAIL_ADDRESS][PERSON_NAME][DOMAIN_NAME]"
